Goal: Information Seeking & Learning: Learn about a topic

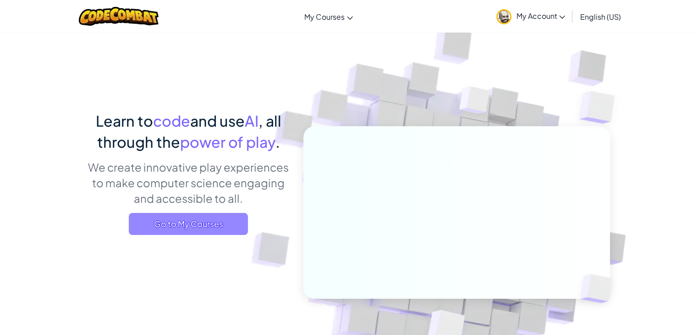
click at [242, 225] on span "Go to My Courses" at bounding box center [188, 224] width 119 height 22
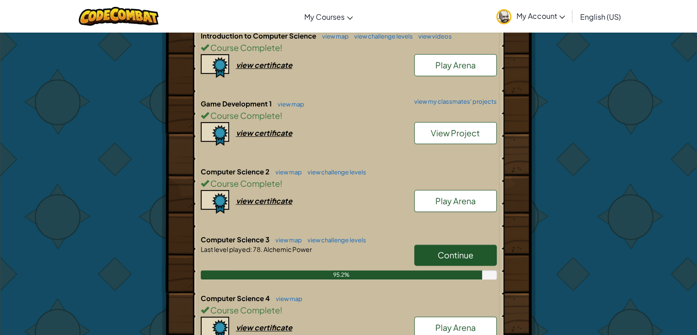
scroll to position [268, 0]
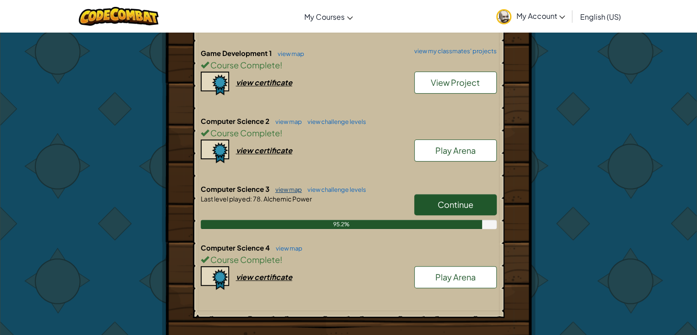
click at [293, 186] on link "view map" at bounding box center [286, 189] width 31 height 7
